Goal: Check status: Check status

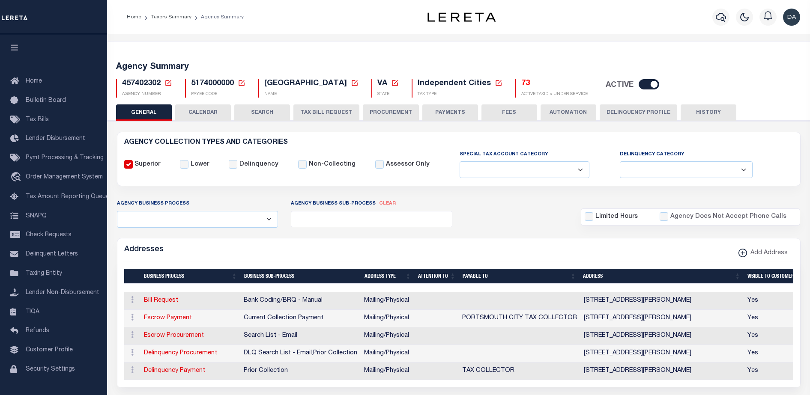
select select
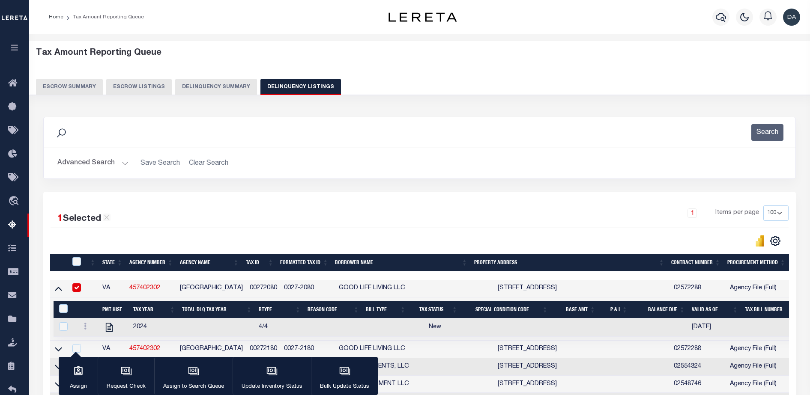
select select "100"
drag, startPoint x: 164, startPoint y: 289, endPoint x: 129, endPoint y: 290, distance: 35.5
click at [129, 291] on td "457402302" at bounding box center [151, 289] width 51 height 18
checkbox input "false"
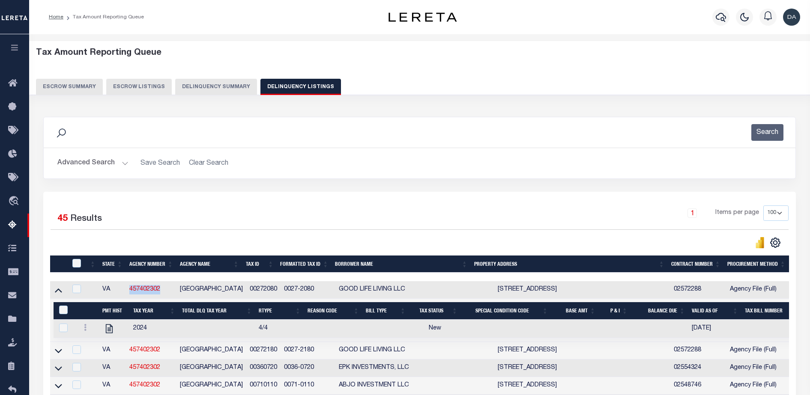
copy link "457402302"
